Goal: Information Seeking & Learning: Understand process/instructions

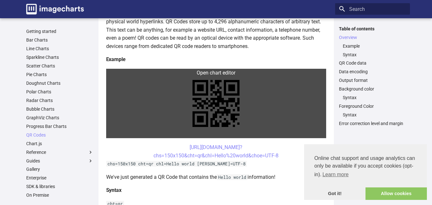
scroll to position [96, 0]
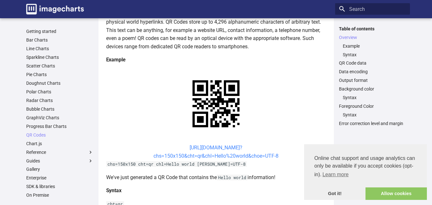
click at [211, 148] on link "[URL][DOMAIN_NAME]? chs=150x150&cht=qr&chl=Hello%20world&choe=UTF-8" at bounding box center [215, 152] width 125 height 14
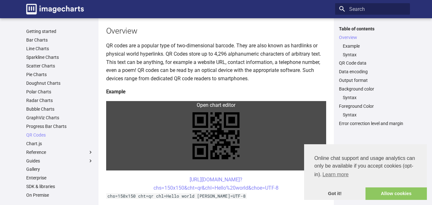
scroll to position [160, 0]
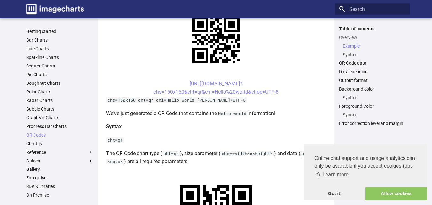
click at [178, 82] on center "[URL][DOMAIN_NAME]? chs=150x150&cht=qr&chl=Hello%20world&choe=UTF-8" at bounding box center [216, 88] width 220 height 16
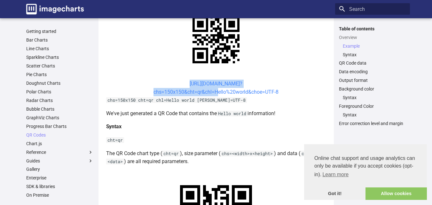
drag, startPoint x: 178, startPoint y: 82, endPoint x: 213, endPoint y: 93, distance: 36.1
click at [213, 93] on center "[URL][DOMAIN_NAME]? chs=150x150&cht=qr&chl=Hello%20world&choe=UTF-8" at bounding box center [216, 88] width 220 height 16
copy link "https://image-charts.com/chart? chs=150x150&cht=qr&chl="
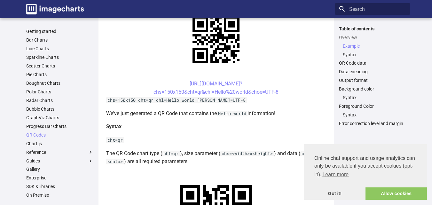
drag, startPoint x: 275, startPoint y: 57, endPoint x: 261, endPoint y: 128, distance: 72.1
click at [261, 128] on h4 "Syntax" at bounding box center [216, 126] width 220 height 8
drag, startPoint x: 283, startPoint y: 68, endPoint x: 262, endPoint y: 119, distance: 55.5
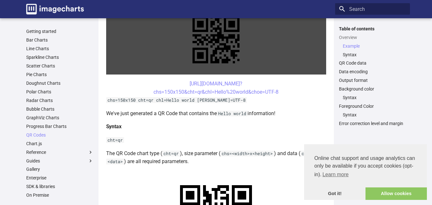
drag, startPoint x: 264, startPoint y: 120, endPoint x: 120, endPoint y: 74, distance: 151.5
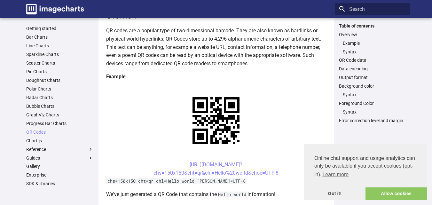
scroll to position [0, 0]
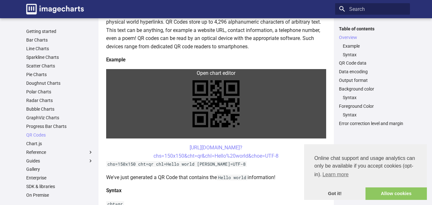
scroll to position [128, 0]
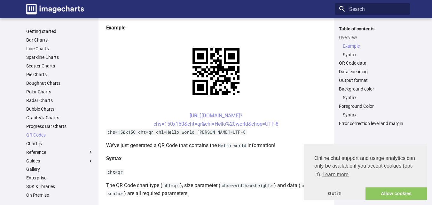
click at [178, 115] on center "[URL][DOMAIN_NAME]? chs=150x150&cht=qr&chl=Hello%20world&choe=UTF-8" at bounding box center [216, 120] width 220 height 16
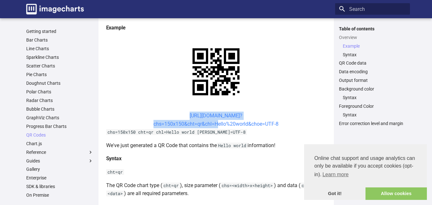
drag, startPoint x: 178, startPoint y: 115, endPoint x: 212, endPoint y: 125, distance: 35.5
click at [212, 125] on center "[URL][DOMAIN_NAME]? chs=150x150&cht=qr&chl=Hello%20world&choe=UTF-8" at bounding box center [216, 120] width 220 height 16
copy link "[URL][DOMAIN_NAME]? chs=150x150&cht=qr&chl="
copy link "https://image-charts.com/chart? chs=150x150&cht=qr&chl="
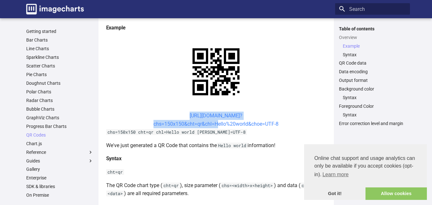
click at [180, 114] on link "[URL][DOMAIN_NAME]? chs=150x150&cht=qr&chl=Hello%20world&choe=UTF-8" at bounding box center [215, 120] width 125 height 14
click at [179, 115] on link "[URL][DOMAIN_NAME]? chs=150x150&cht=qr&chl=Hello%20world&choe=UTF-8" at bounding box center [215, 120] width 125 height 14
copy link "https://image-charts.com/chart? chs=150x150&cht=qr&chl="
